Goal: Task Accomplishment & Management: Use online tool/utility

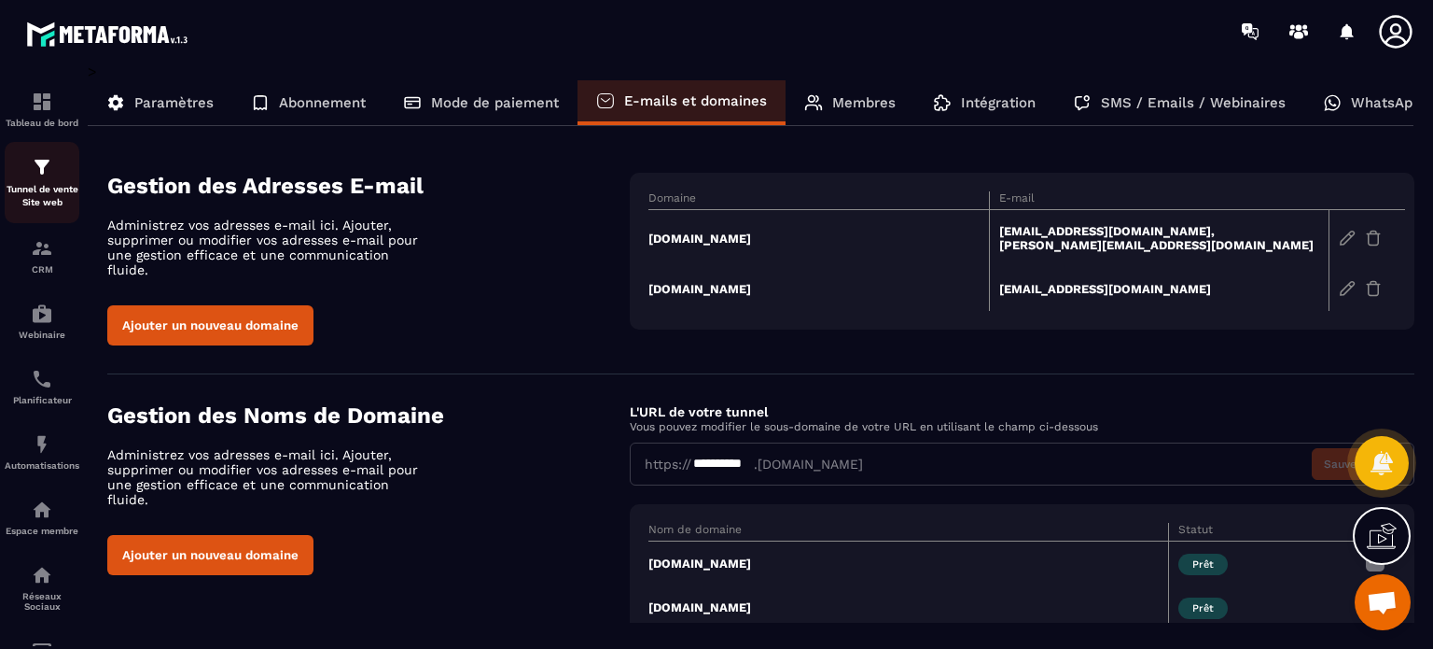
click at [26, 193] on p "Tunnel de vente Site web" at bounding box center [42, 196] width 75 height 26
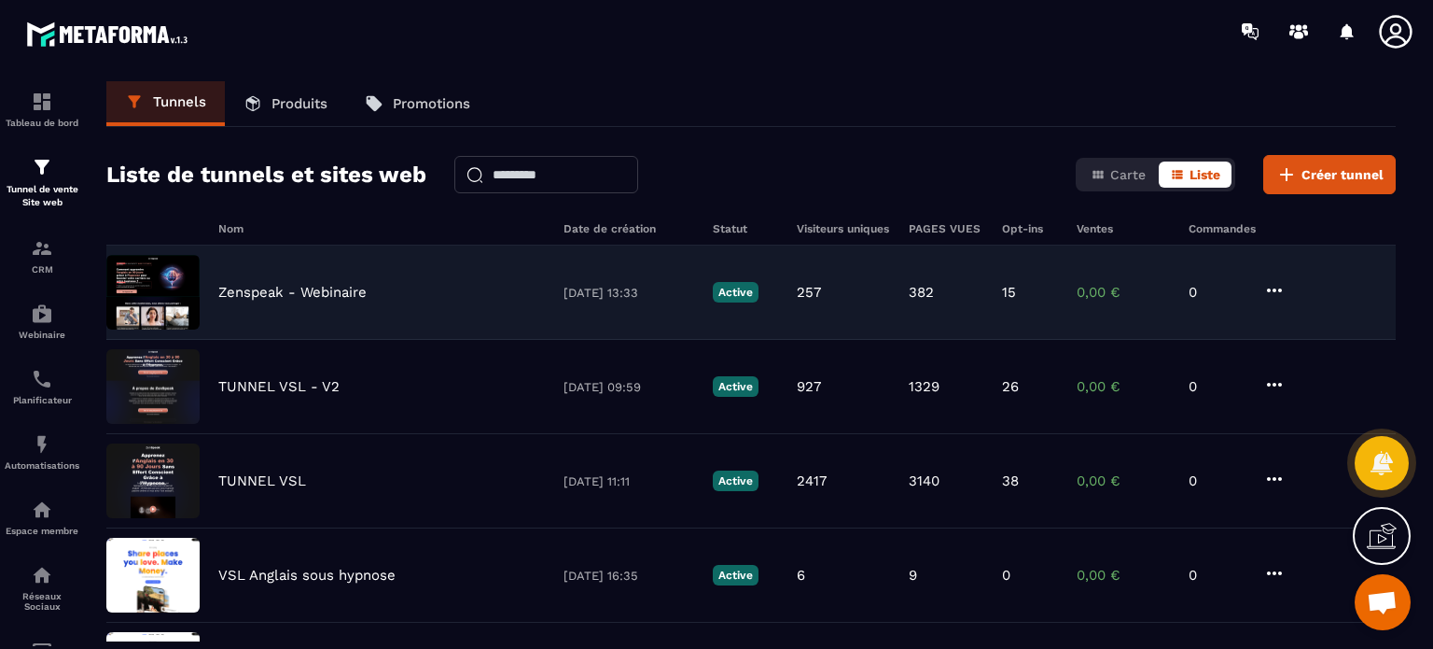
click at [275, 286] on p "Zenspeak - Webinaire" at bounding box center [292, 292] width 148 height 17
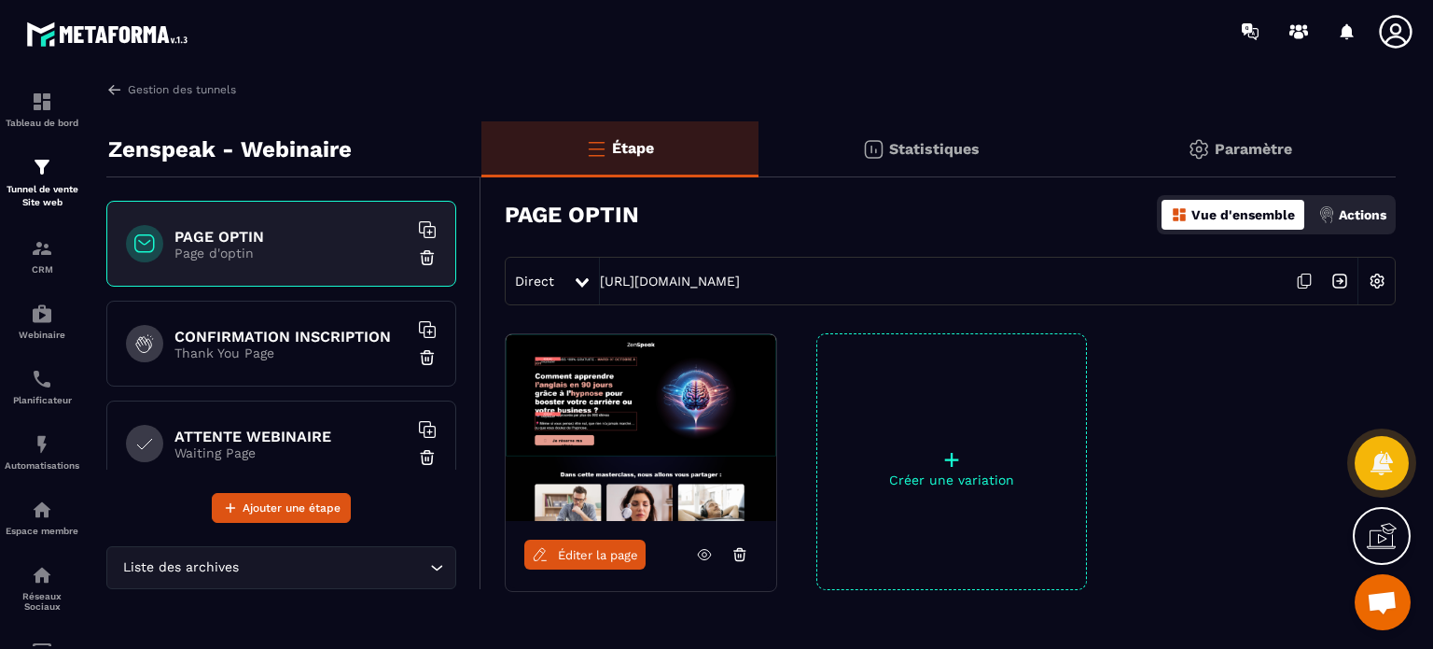
click at [616, 552] on span "Éditer la page" at bounding box center [598, 555] width 80 height 14
